Goal: Purchase product/service

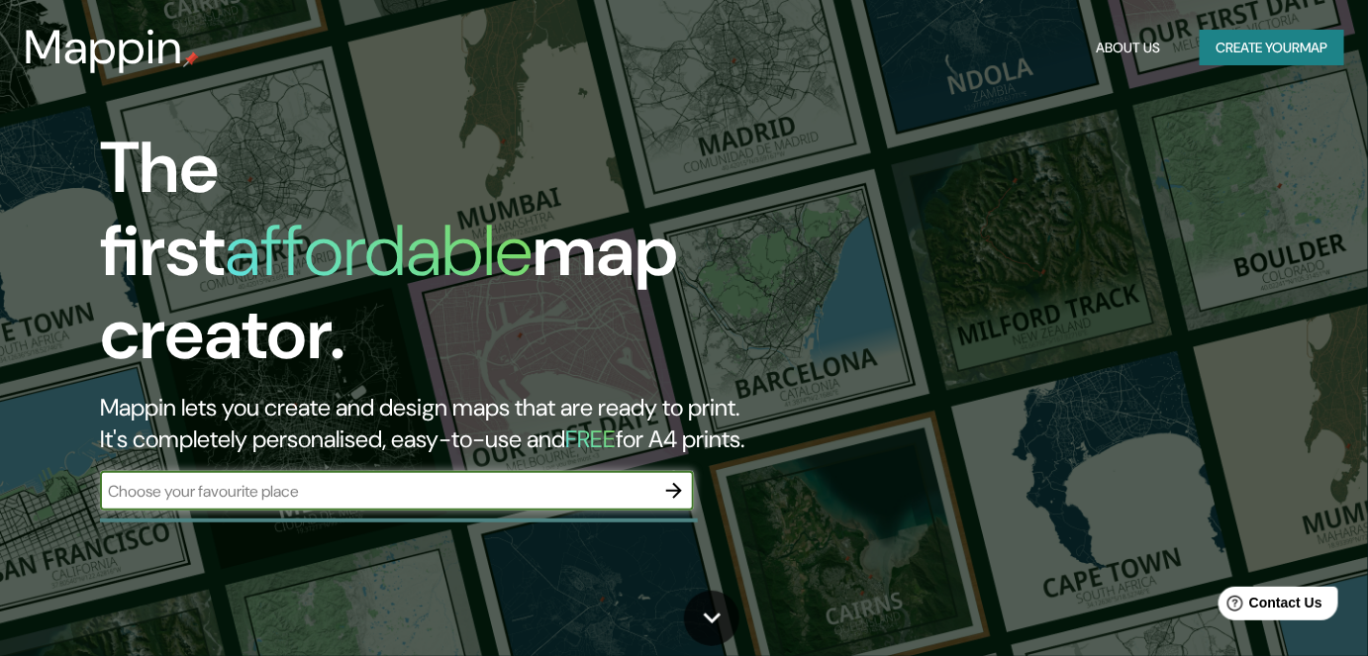
click at [509, 480] on input "text" at bounding box center [377, 491] width 554 height 23
type input "conce"
click at [674, 483] on icon "button" at bounding box center [674, 491] width 16 height 16
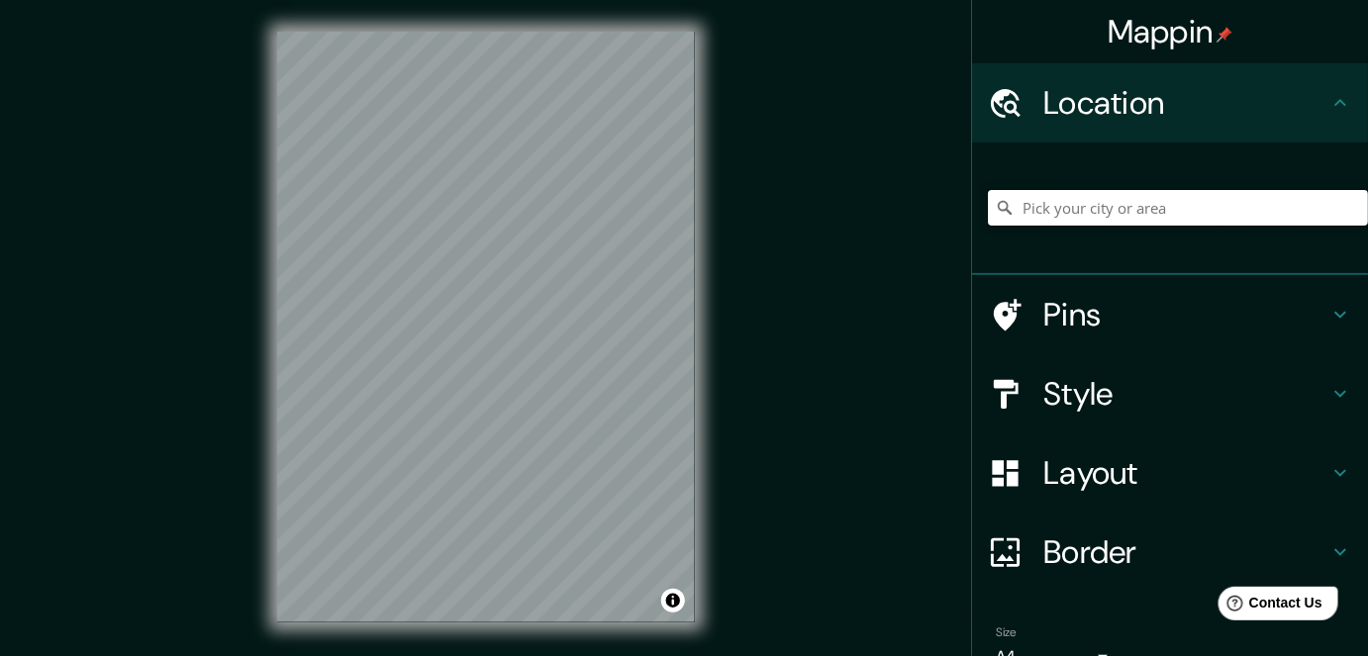
click at [1043, 217] on input "Pick your city or area" at bounding box center [1178, 208] width 380 height 36
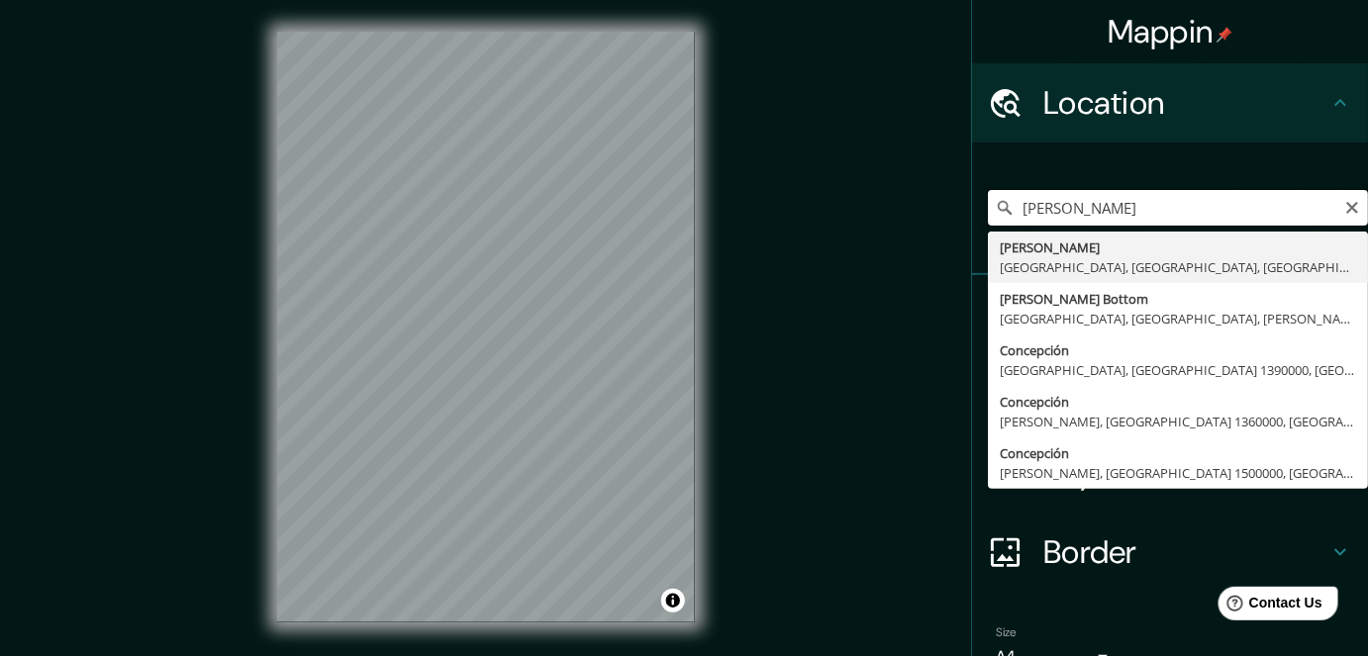
click at [1090, 204] on input "[PERSON_NAME]" at bounding box center [1178, 208] width 380 height 36
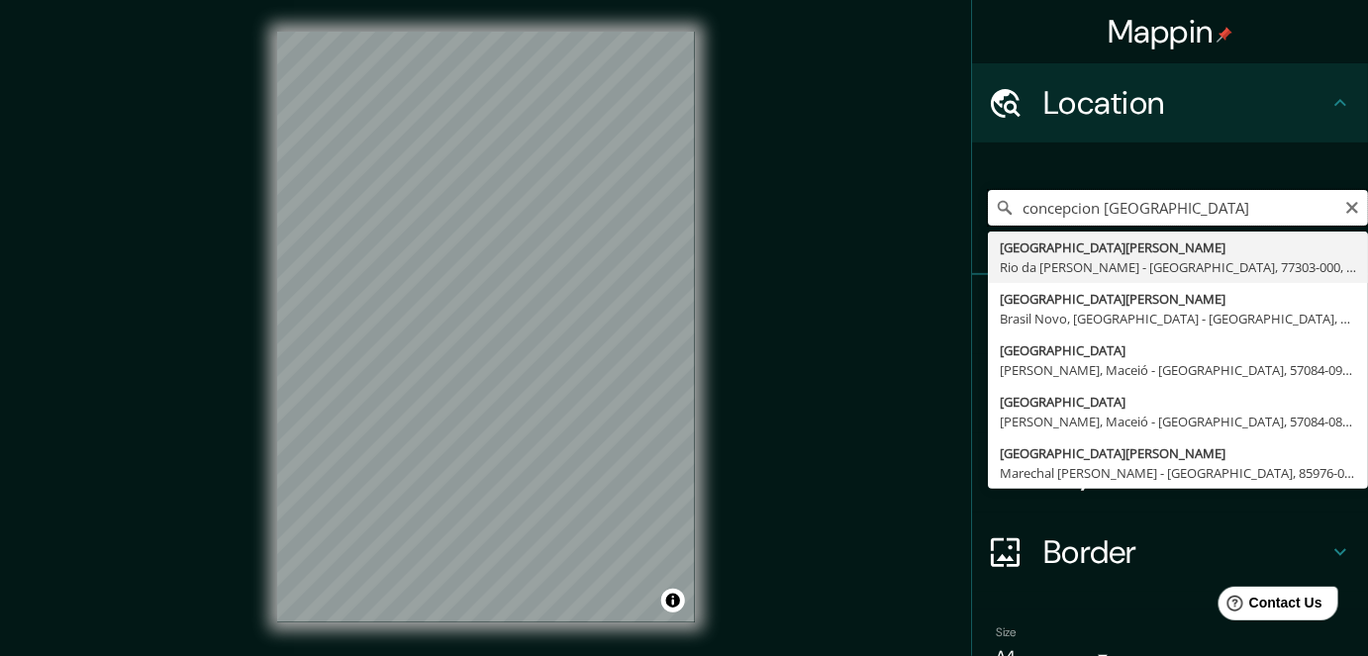
click at [1204, 212] on input "concepcion [GEOGRAPHIC_DATA]" at bounding box center [1178, 208] width 380 height 36
click at [1096, 205] on input "concepcion [GEOGRAPHIC_DATA]" at bounding box center [1178, 208] width 380 height 36
click at [1096, 204] on input "concepcion [GEOGRAPHIC_DATA]" at bounding box center [1178, 208] width 380 height 36
click at [1187, 212] on input "concepcion [GEOGRAPHIC_DATA]" at bounding box center [1178, 208] width 380 height 36
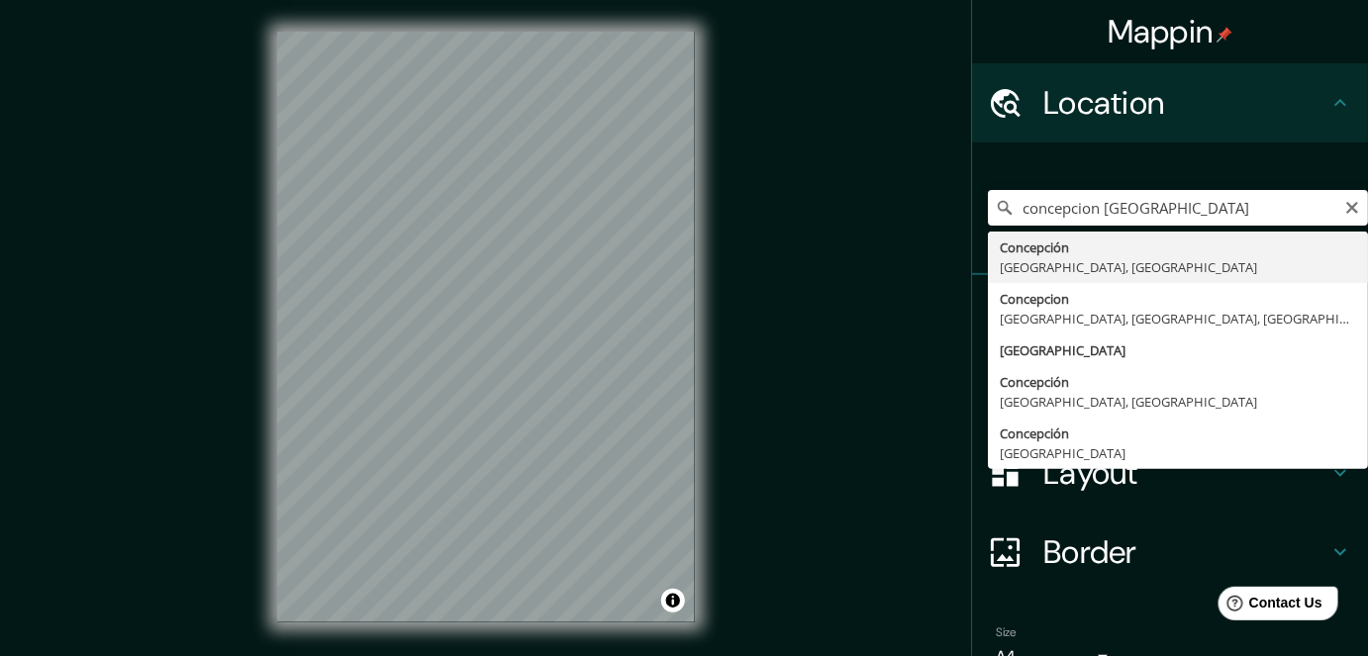
type input "[GEOGRAPHIC_DATA], [GEOGRAPHIC_DATA], [GEOGRAPHIC_DATA]"
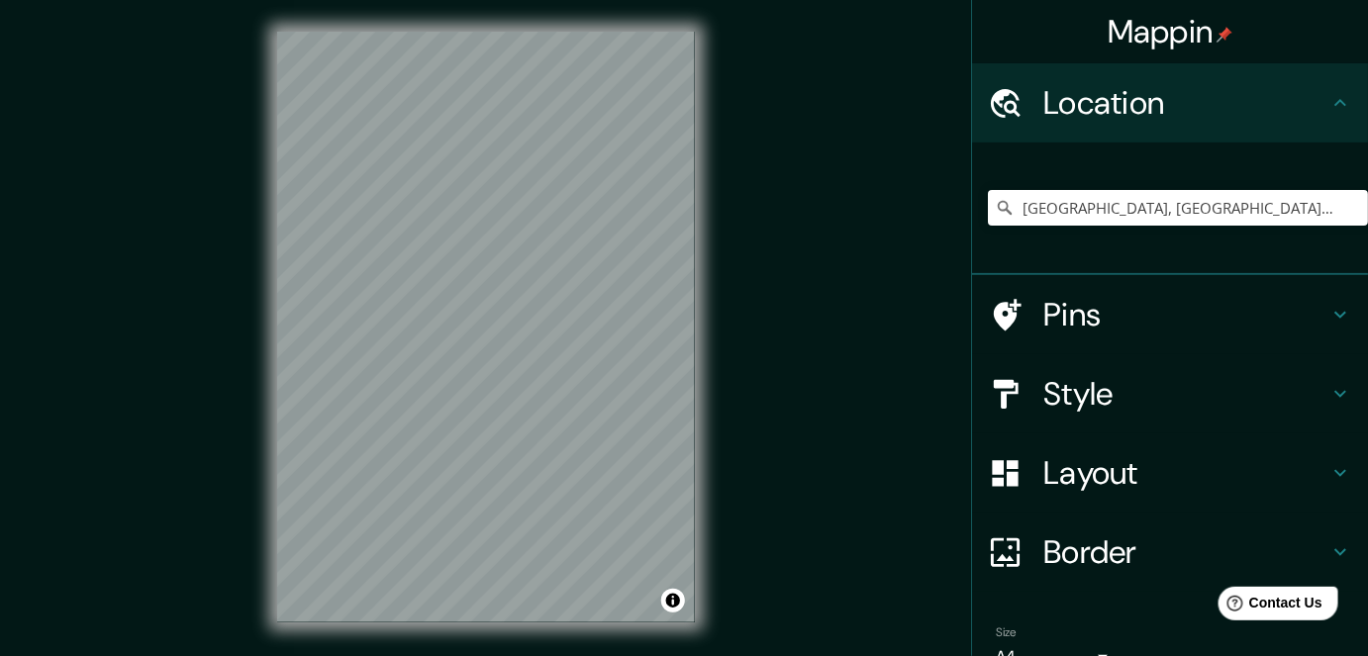
click at [1090, 319] on h4 "Pins" at bounding box center [1186, 315] width 285 height 40
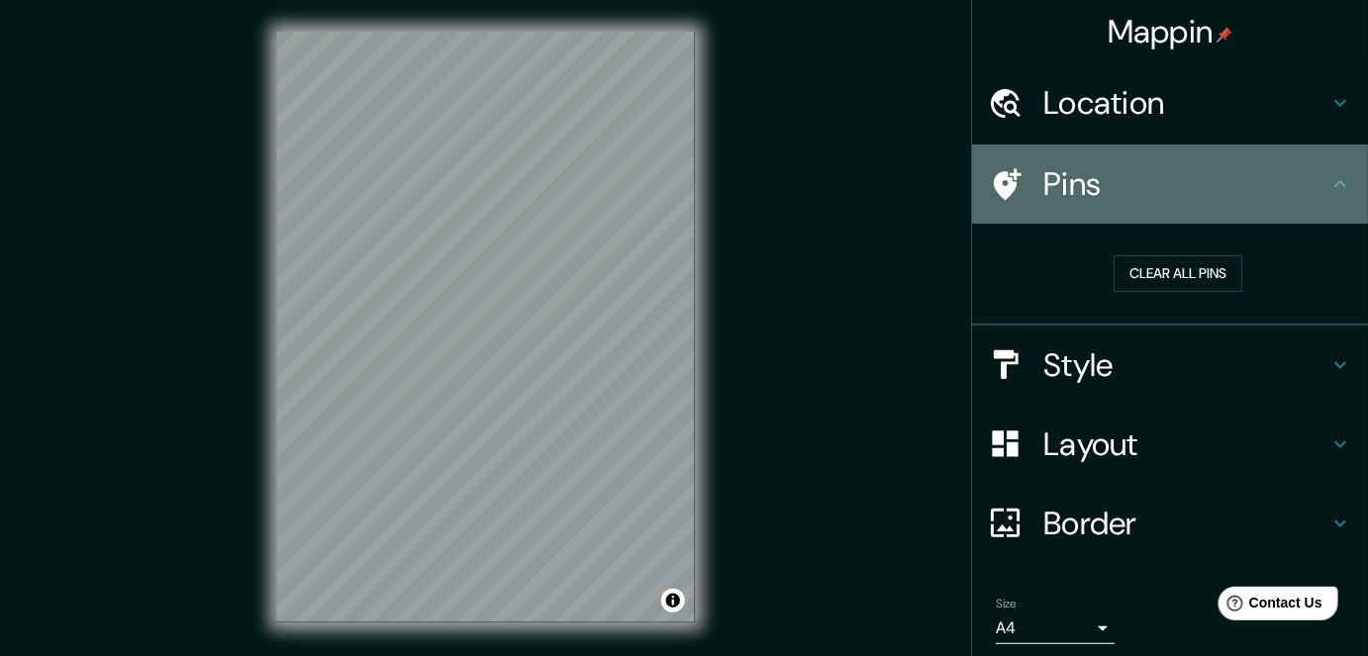
click at [1130, 185] on h4 "Pins" at bounding box center [1186, 184] width 285 height 40
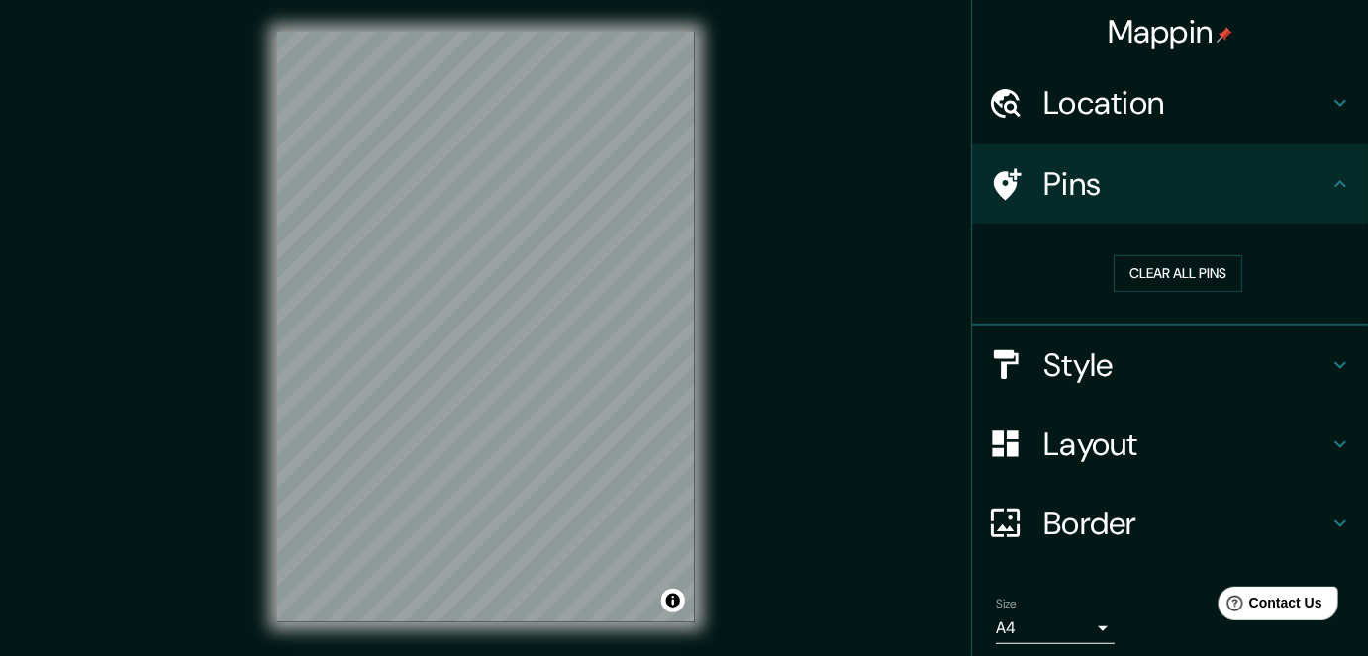
click at [1075, 133] on div "Location" at bounding box center [1170, 102] width 396 height 79
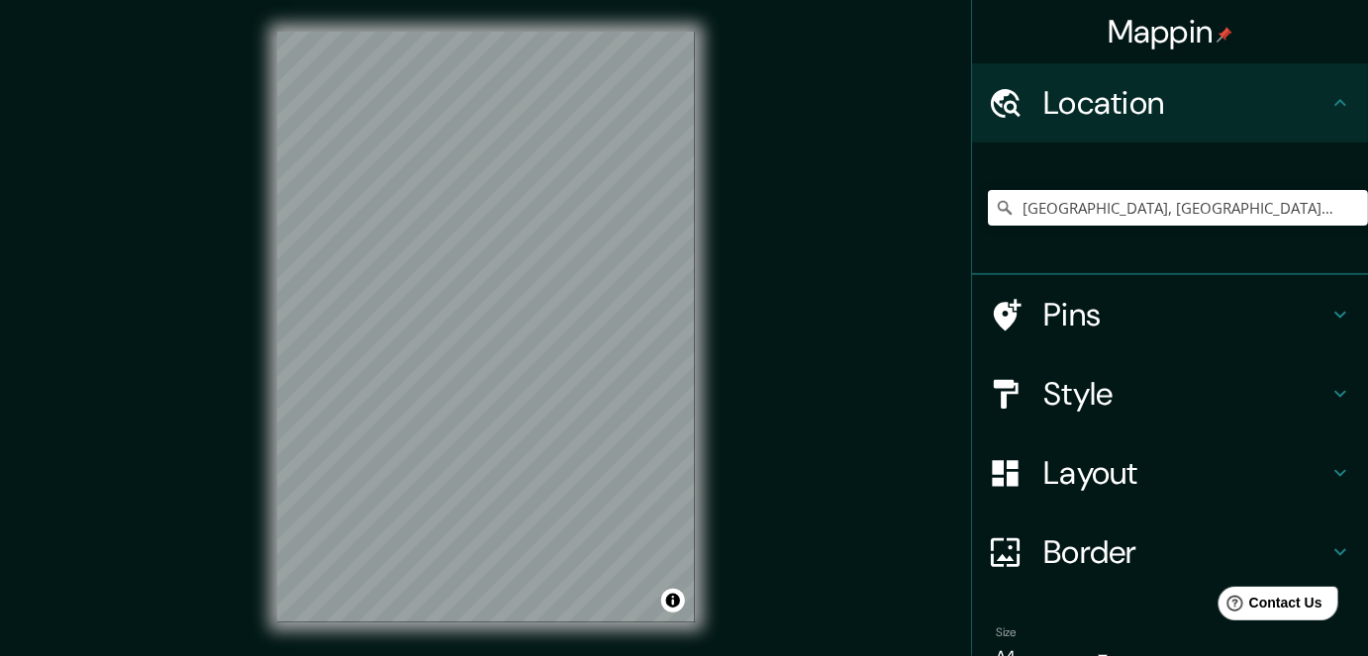
click at [1075, 133] on div "Location" at bounding box center [1170, 102] width 396 height 79
